Goal: Transaction & Acquisition: Purchase product/service

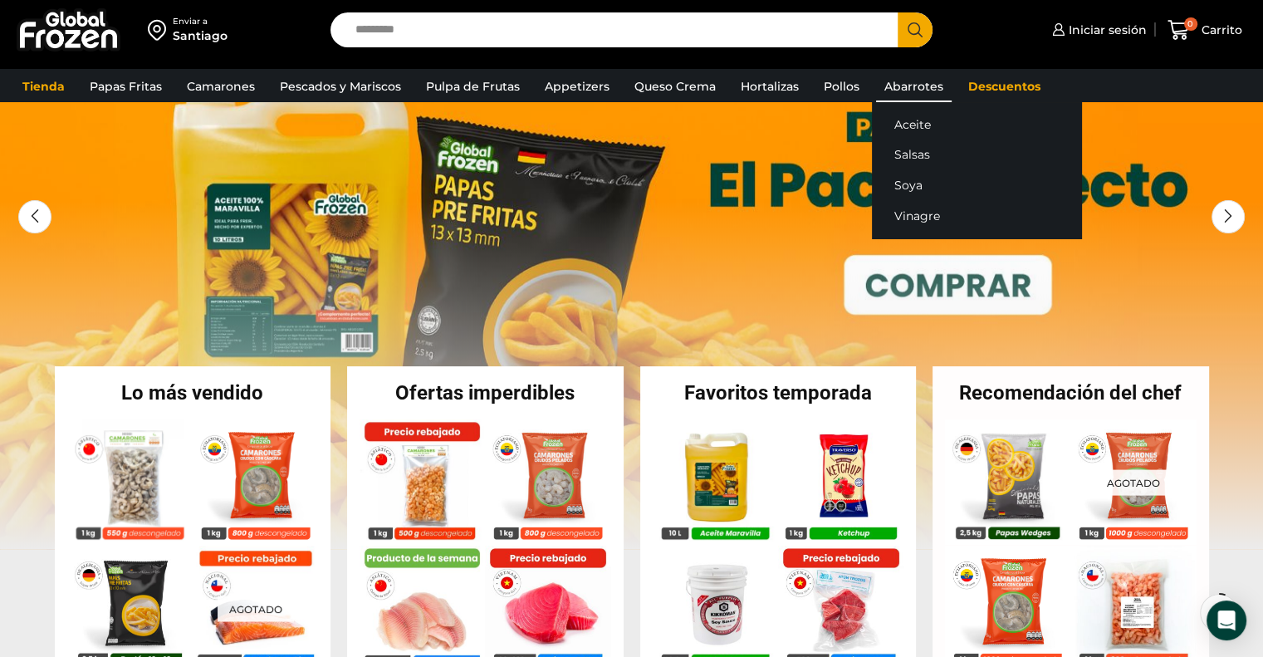
scroll to position [93, 0]
click at [900, 88] on link "Abarrotes" at bounding box center [914, 87] width 76 height 32
click at [923, 158] on link "Salsas" at bounding box center [976, 155] width 209 height 31
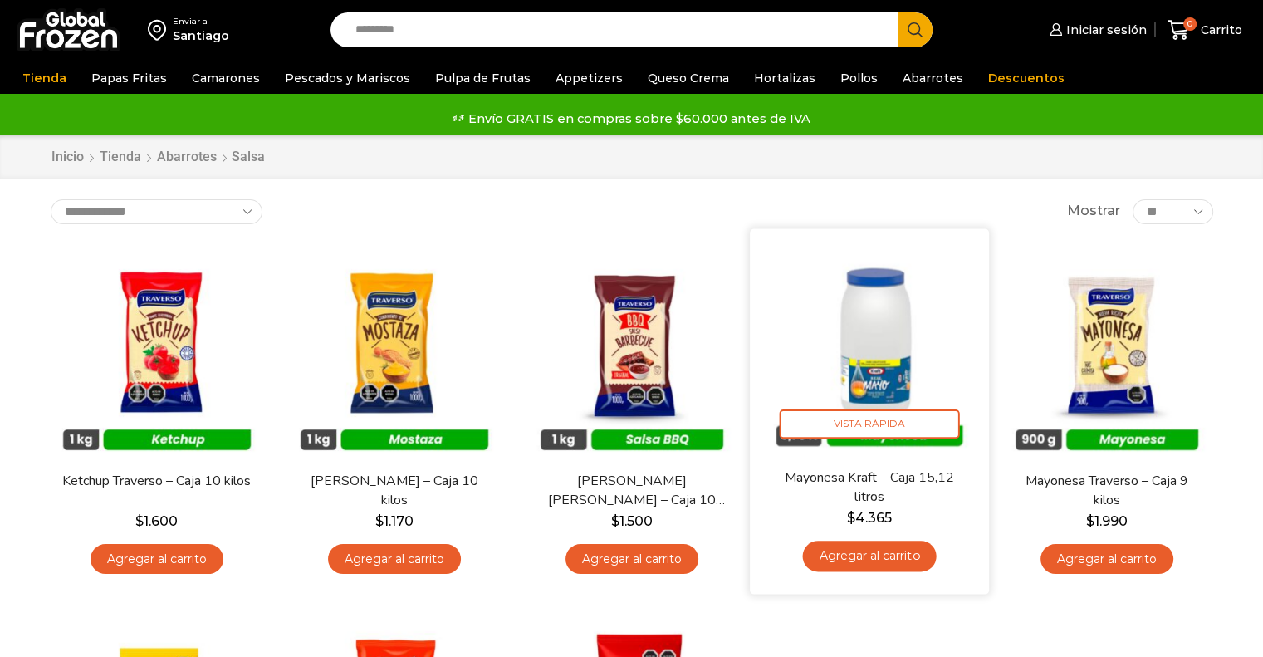
click at [887, 333] on img at bounding box center [869, 348] width 214 height 214
